Goal: Task Accomplishment & Management: Use online tool/utility

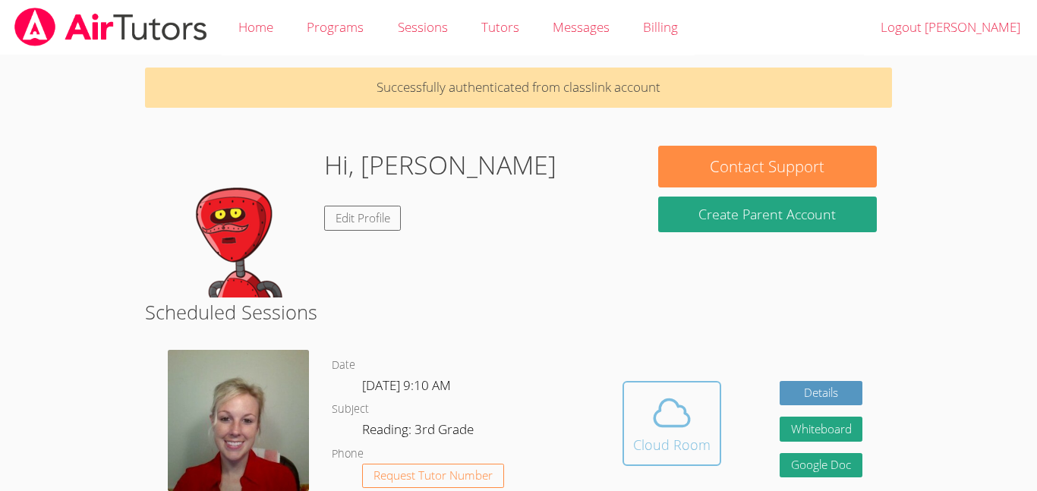
click at [652, 400] on icon at bounding box center [672, 413] width 43 height 43
click at [654, 425] on icon at bounding box center [672, 413] width 43 height 43
click at [669, 420] on icon at bounding box center [672, 413] width 43 height 43
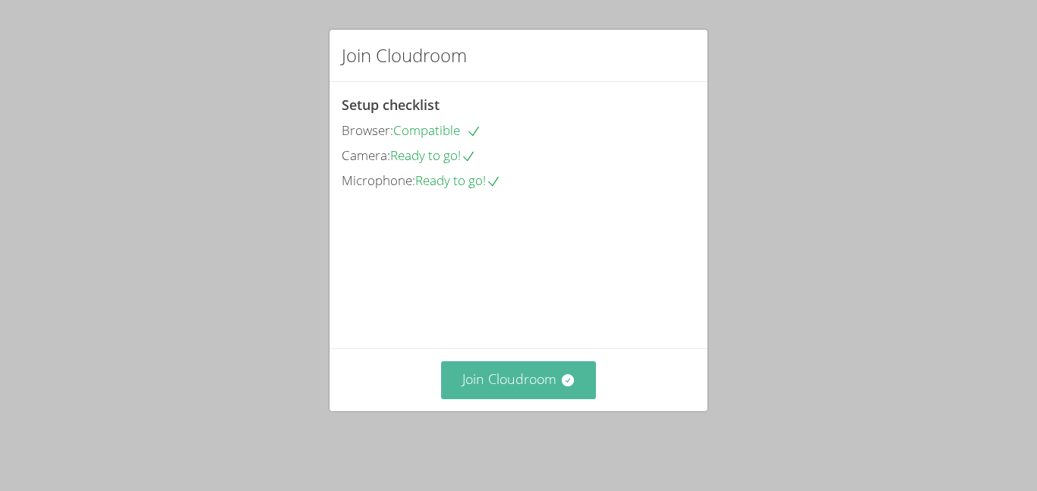
click at [568, 383] on icon at bounding box center [567, 380] width 15 height 15
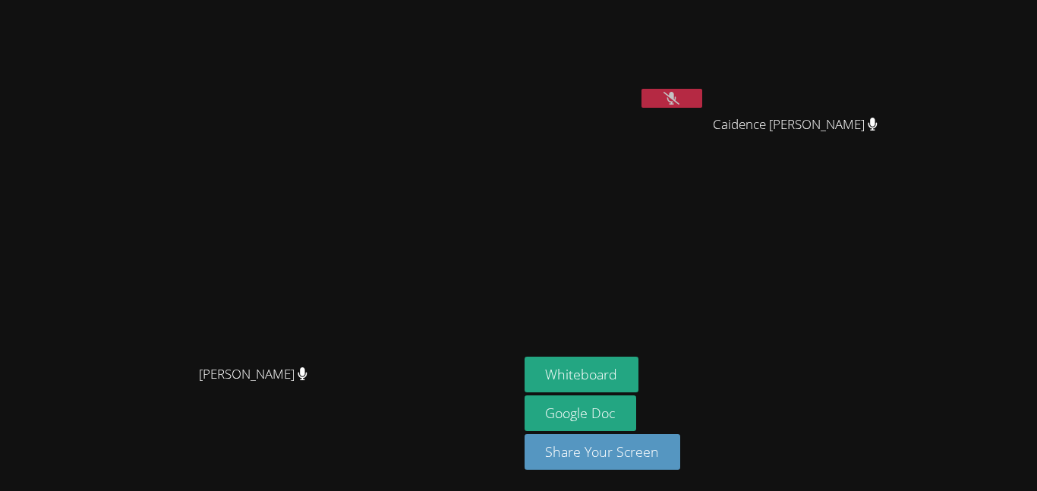
click at [373, 358] on video at bounding box center [259, 215] width 228 height 285
click at [702, 93] on button at bounding box center [672, 98] width 61 height 19
click at [519, 229] on main "[PERSON_NAME] [PERSON_NAME]" at bounding box center [259, 245] width 519 height 491
click at [702, 96] on button at bounding box center [672, 98] width 61 height 19
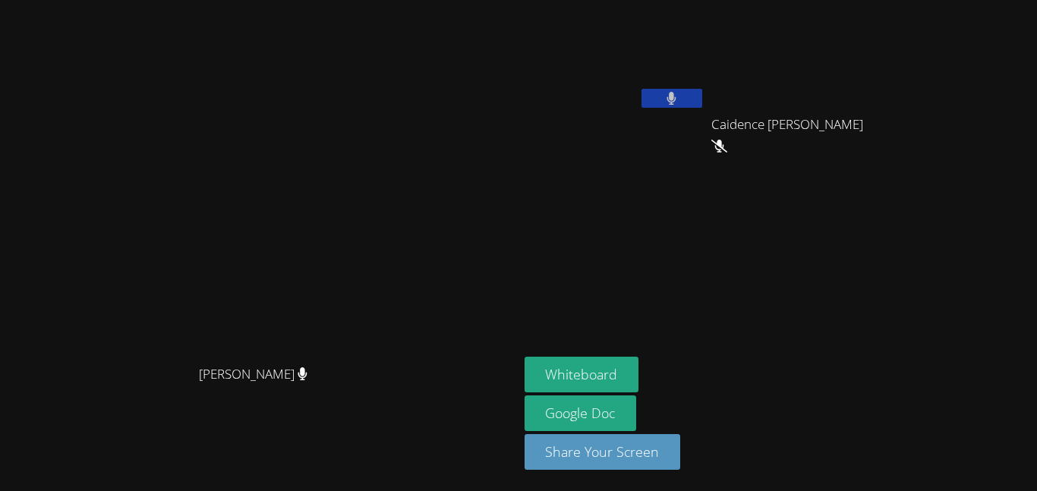
click at [702, 96] on button at bounding box center [672, 98] width 61 height 19
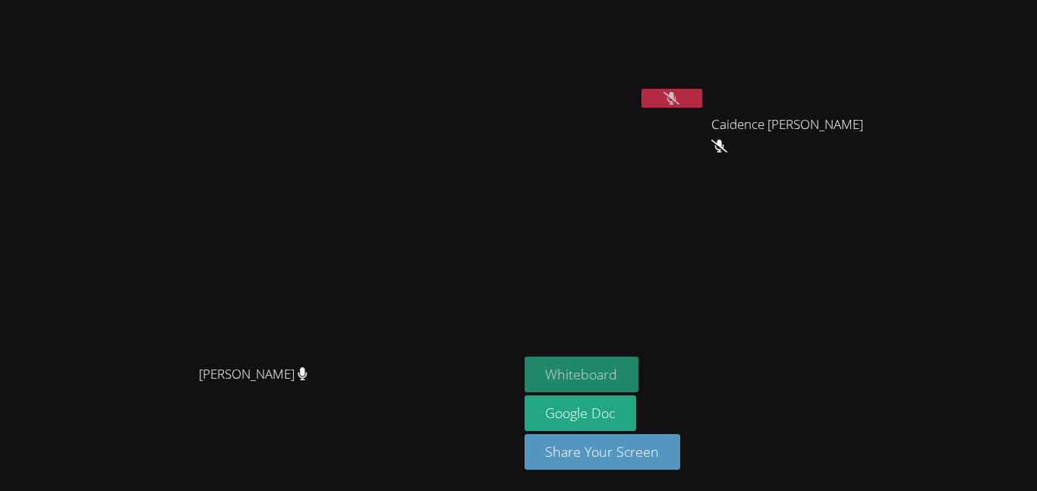
click at [639, 364] on button "Whiteboard" at bounding box center [582, 375] width 115 height 36
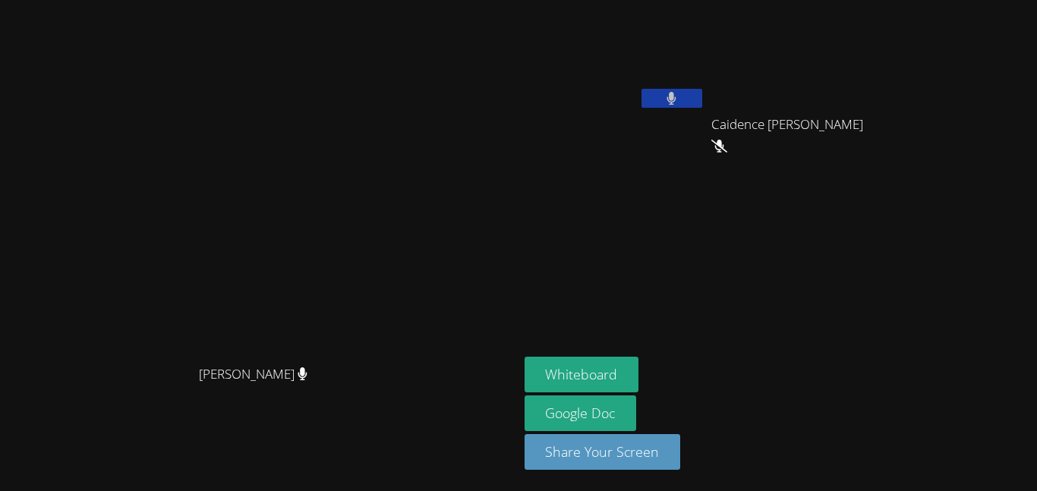
click at [705, 87] on video at bounding box center [615, 57] width 181 height 102
click at [702, 94] on button at bounding box center [672, 98] width 61 height 19
click at [680, 96] on icon at bounding box center [672, 98] width 16 height 13
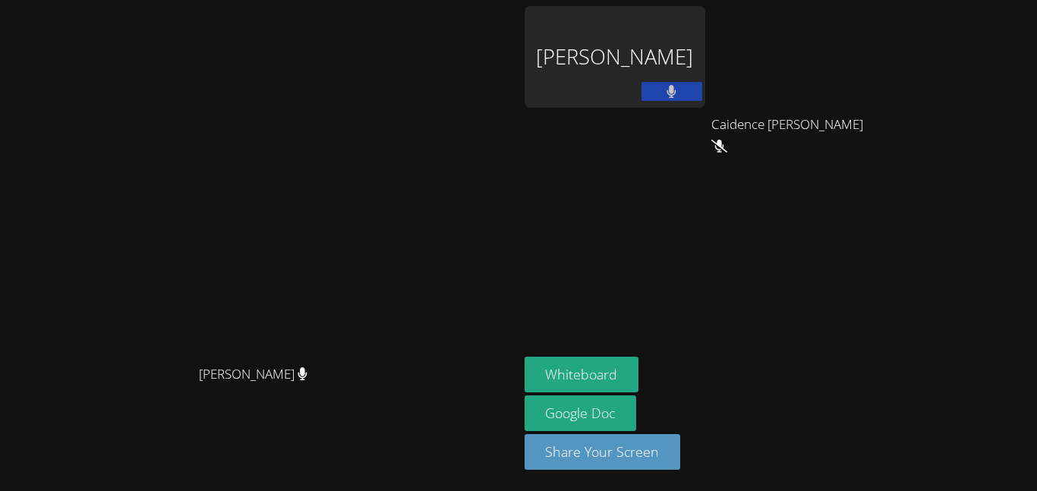
click at [373, 211] on video at bounding box center [259, 215] width 228 height 285
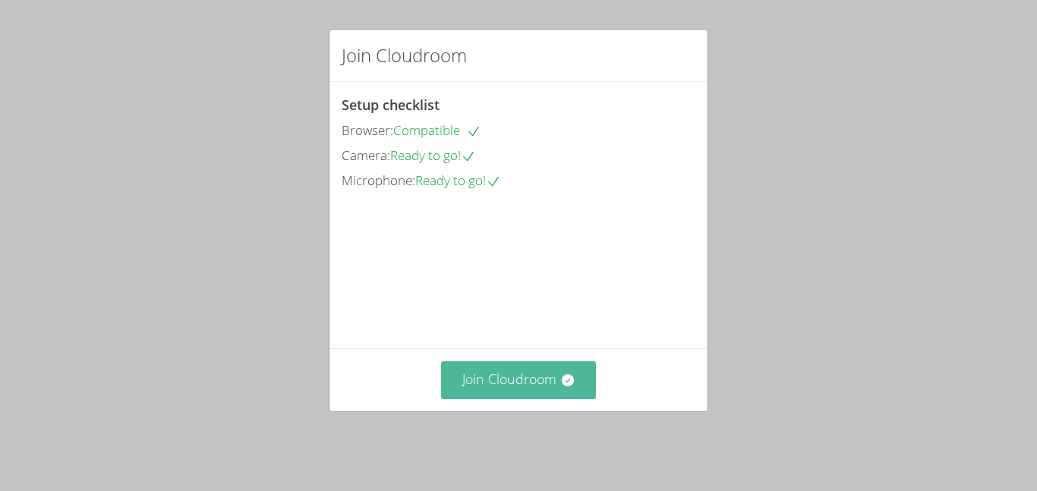
click at [514, 382] on button "Join Cloudroom" at bounding box center [519, 379] width 156 height 37
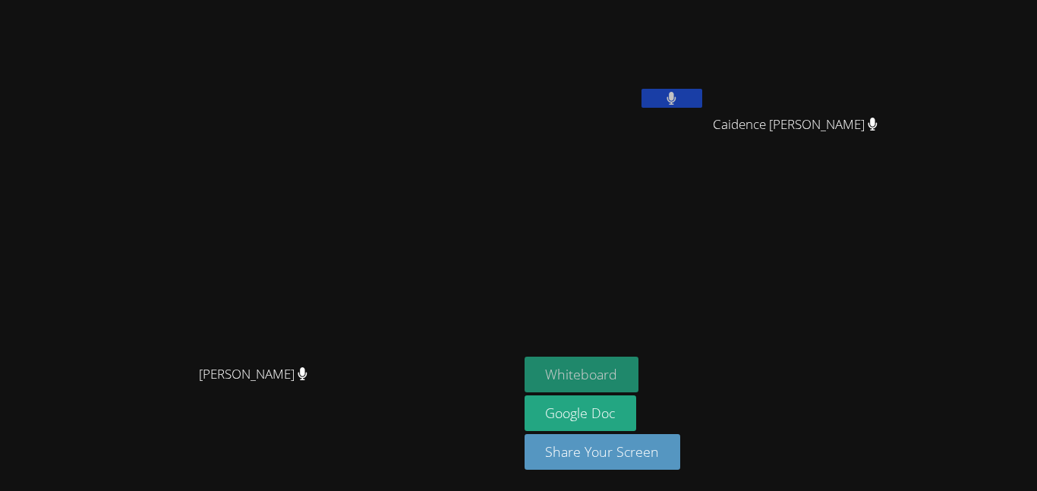
click at [639, 371] on button "Whiteboard" at bounding box center [582, 375] width 115 height 36
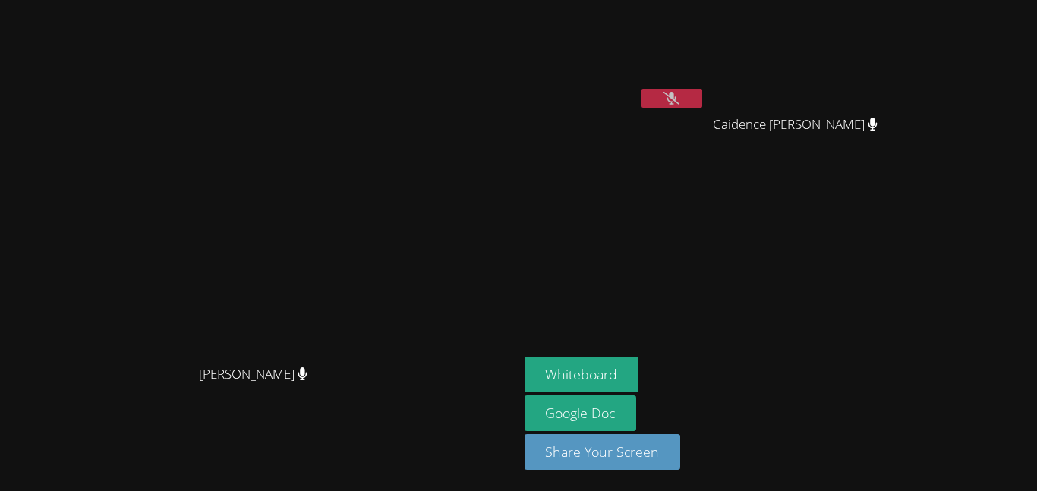
click at [705, 84] on video at bounding box center [615, 57] width 181 height 102
click at [702, 101] on button at bounding box center [672, 98] width 61 height 19
click at [676, 96] on icon at bounding box center [672, 98] width 10 height 13
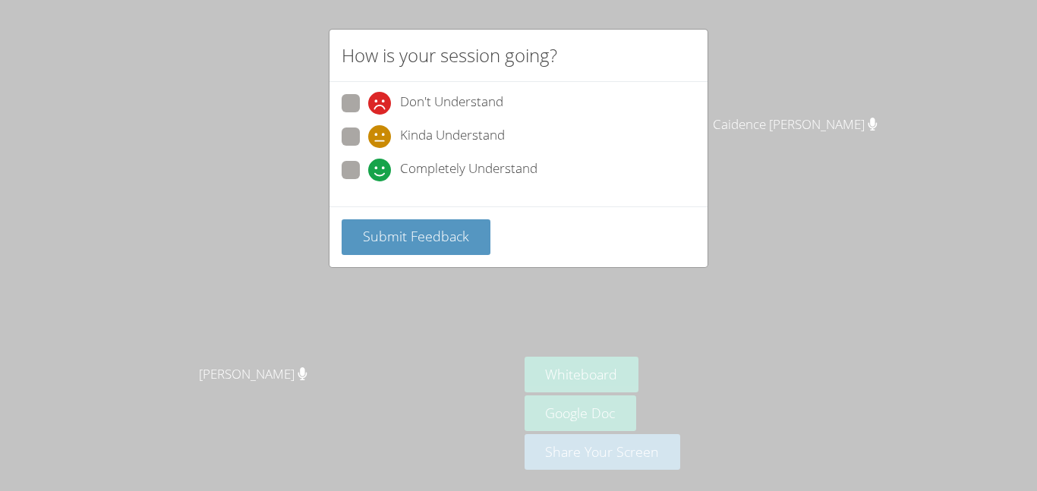
click at [462, 168] on span "Completely Understand" at bounding box center [468, 170] width 137 height 23
click at [381, 168] on input "Completely Understand" at bounding box center [374, 167] width 13 height 13
radio input "true"
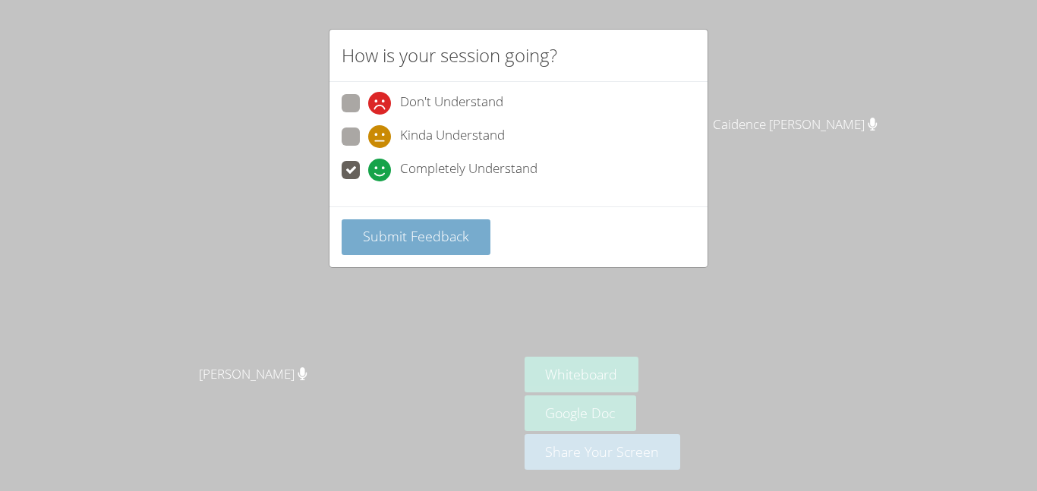
click at [443, 228] on span "Submit Feedback" at bounding box center [416, 236] width 106 height 18
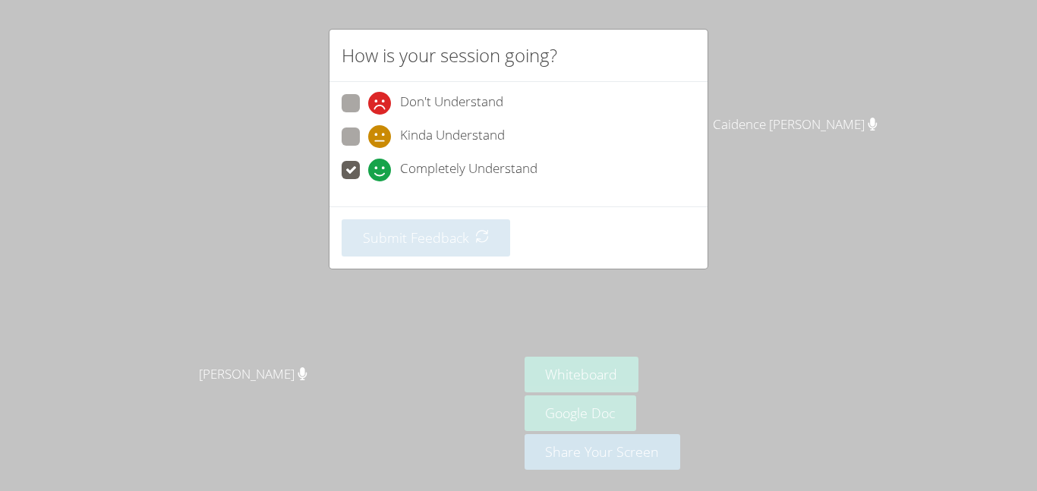
click at [424, 317] on div "How is your session going? Don't Understand Kinda Understand Completely Underst…" at bounding box center [518, 245] width 1037 height 491
click at [424, 209] on div "Submit Feedback" at bounding box center [519, 238] width 378 height 62
click at [384, 173] on icon at bounding box center [379, 170] width 23 height 23
click at [381, 173] on input "Completely Understand" at bounding box center [374, 167] width 13 height 13
click at [382, 126] on icon at bounding box center [379, 136] width 23 height 23
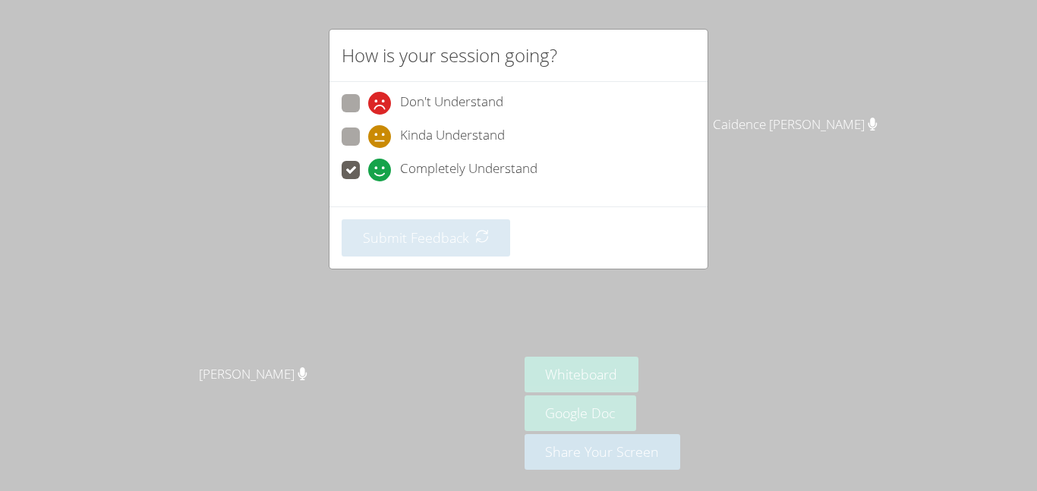
click at [381, 128] on input "Kinda Understand" at bounding box center [374, 134] width 13 height 13
radio input "true"
click at [423, 169] on span "Completely Understand" at bounding box center [468, 170] width 137 height 23
click at [381, 169] on input "Completely Understand" at bounding box center [374, 167] width 13 height 13
radio input "true"
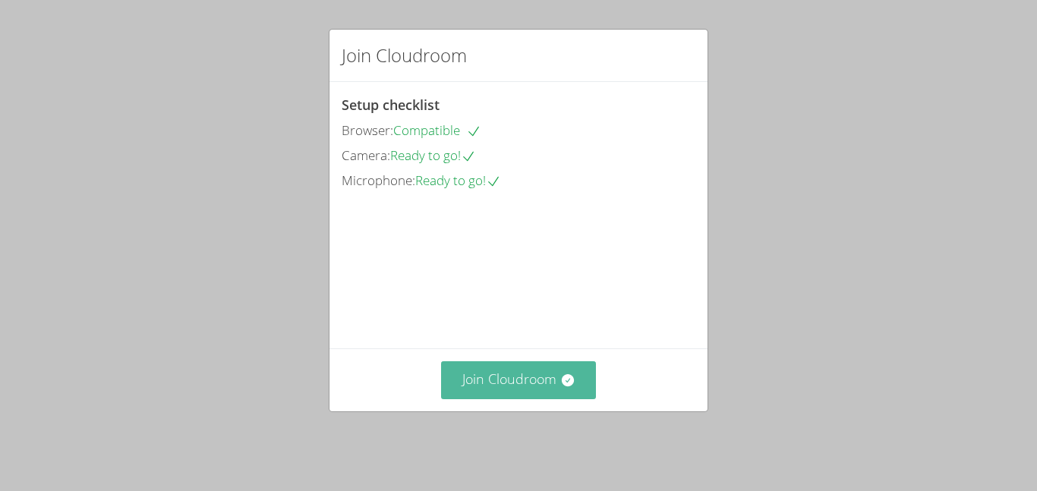
click at [547, 381] on button "Join Cloudroom" at bounding box center [519, 379] width 156 height 37
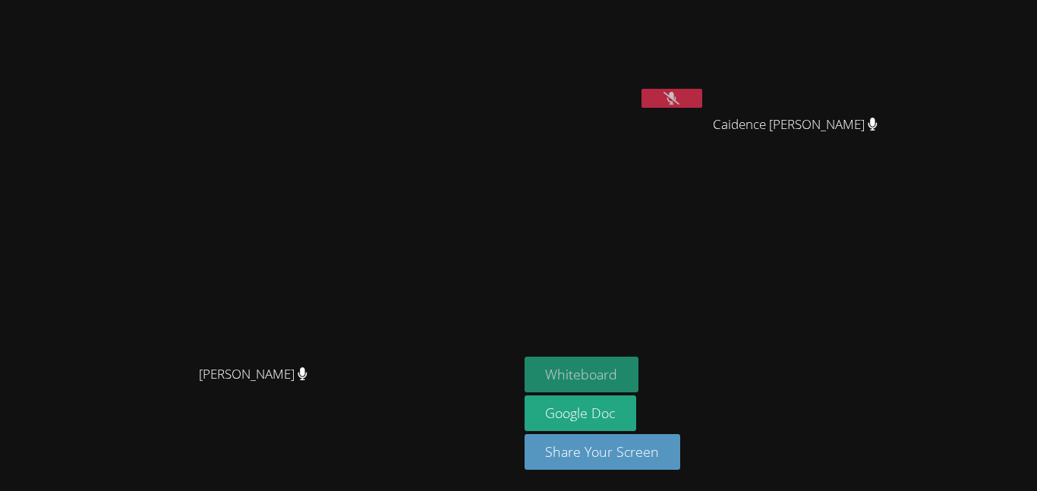
click at [639, 364] on button "Whiteboard" at bounding box center [582, 375] width 115 height 36
click at [702, 109] on div at bounding box center [672, 100] width 61 height 23
click at [680, 97] on icon at bounding box center [672, 98] width 16 height 13
click at [702, 94] on button at bounding box center [672, 98] width 61 height 19
